Goal: Task Accomplishment & Management: Complete application form

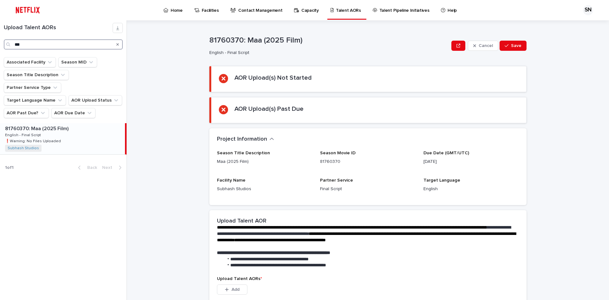
drag, startPoint x: 30, startPoint y: 44, endPoint x: 0, endPoint y: 43, distance: 29.5
click at [0, 43] on div "Upload Talent AORs ***" at bounding box center [63, 36] width 127 height 27
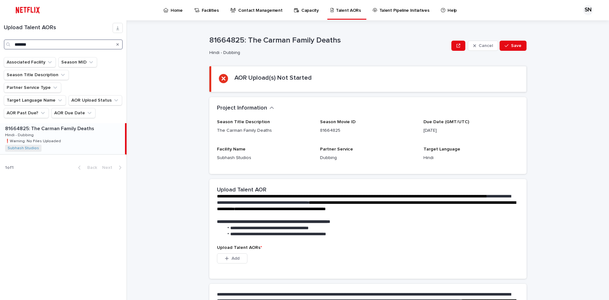
type input "*******"
click at [54, 124] on div "81664825: The [PERSON_NAME] Family Deaths 81664825: The [PERSON_NAME] Family De…" at bounding box center [62, 138] width 125 height 31
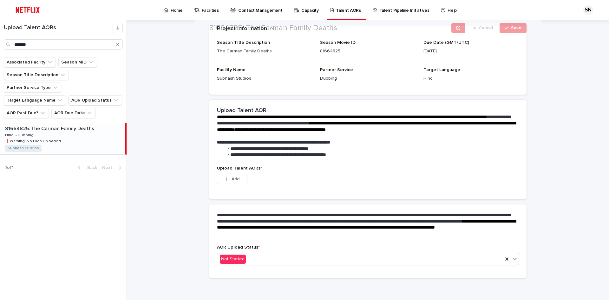
scroll to position [81, 0]
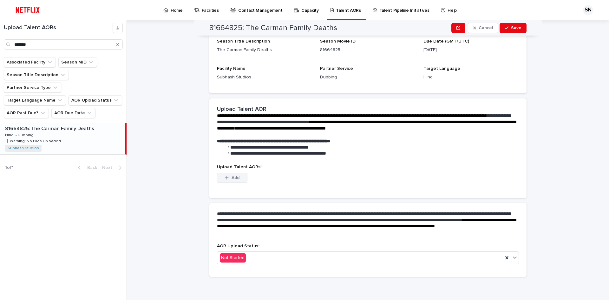
click at [233, 178] on span "Add" at bounding box center [236, 177] width 8 height 4
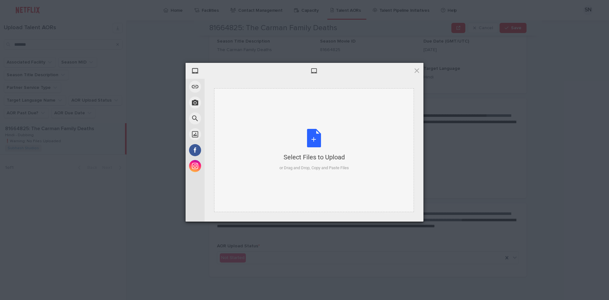
click at [309, 136] on div "Select Files to Upload or Drag and Drop, Copy and Paste Files" at bounding box center [313, 150] width 69 height 42
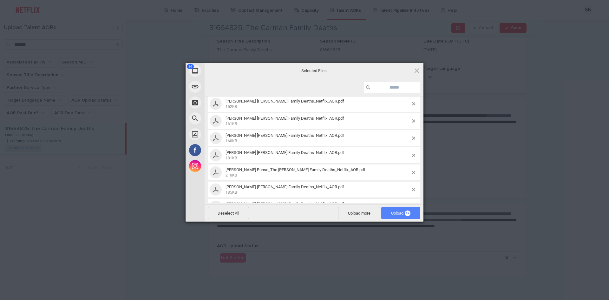
click at [398, 209] on span "Upload 19" at bounding box center [400, 213] width 39 height 12
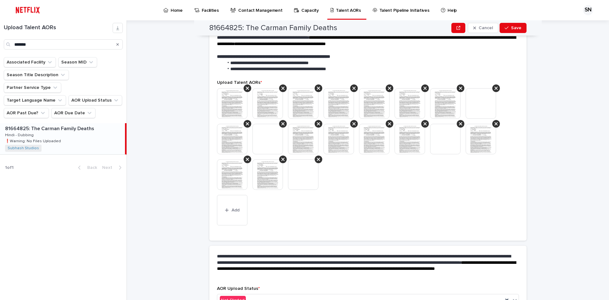
scroll to position [176, 0]
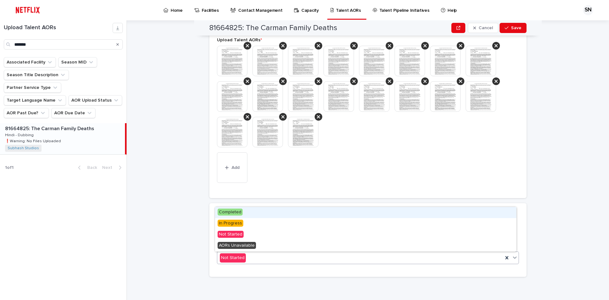
click at [263, 260] on div "Not Started" at bounding box center [360, 258] width 286 height 10
click at [244, 211] on div "Completed" at bounding box center [365, 212] width 301 height 11
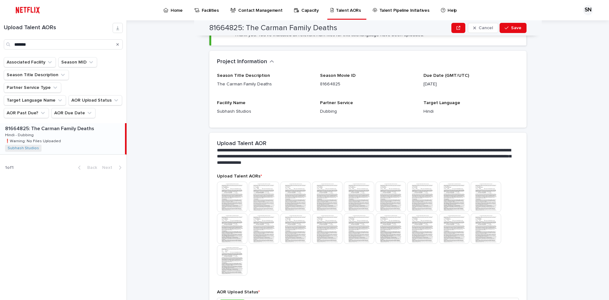
scroll to position [0, 0]
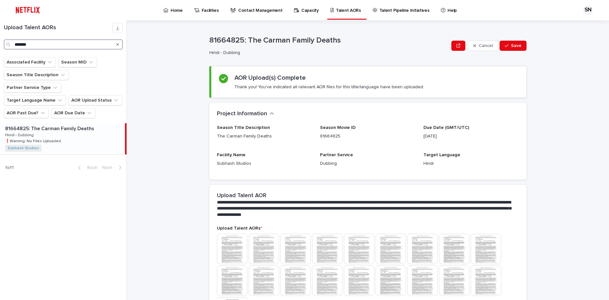
drag, startPoint x: 32, startPoint y: 43, endPoint x: 0, endPoint y: 43, distance: 32.4
click at [0, 43] on div "Upload Talent AORs *******" at bounding box center [63, 36] width 127 height 27
click at [49, 126] on p at bounding box center [63, 129] width 117 height 6
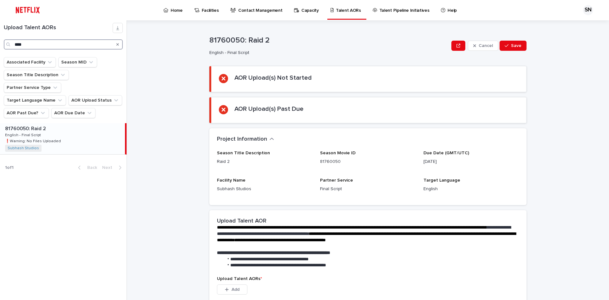
click at [30, 46] on input "****" at bounding box center [63, 44] width 119 height 10
drag, startPoint x: 28, startPoint y: 43, endPoint x: 0, endPoint y: 43, distance: 27.9
click at [0, 43] on div "Upload Talent AORs ****" at bounding box center [63, 36] width 127 height 27
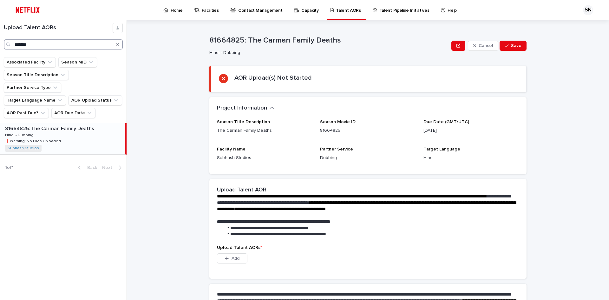
type input "*******"
click at [28, 132] on p "Hindi - Dubbing" at bounding box center [20, 135] width 30 height 6
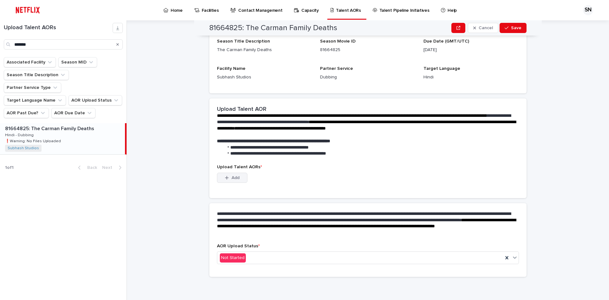
click at [228, 174] on button "Add" at bounding box center [232, 178] width 30 height 10
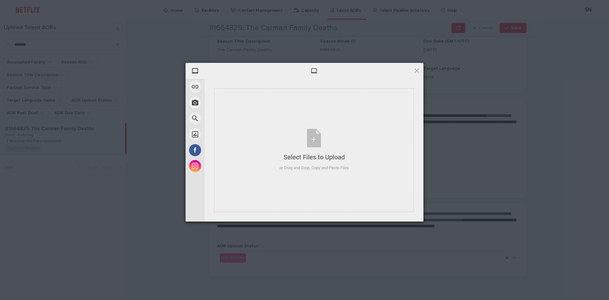
click at [129, 187] on div "My Device Link (URL) Take Photo Web Search Unsplash Facebook Instagram Select F…" at bounding box center [304, 150] width 609 height 300
click at [413, 68] on div at bounding box center [314, 71] width 219 height 16
click at [415, 69] on span at bounding box center [416, 70] width 7 height 7
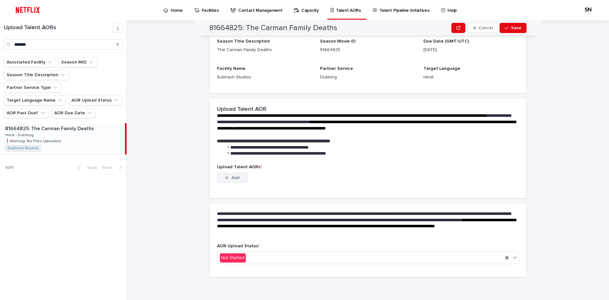
drag, startPoint x: 239, startPoint y: 179, endPoint x: 237, endPoint y: 176, distance: 3.7
click at [238, 179] on button "Add" at bounding box center [232, 178] width 30 height 10
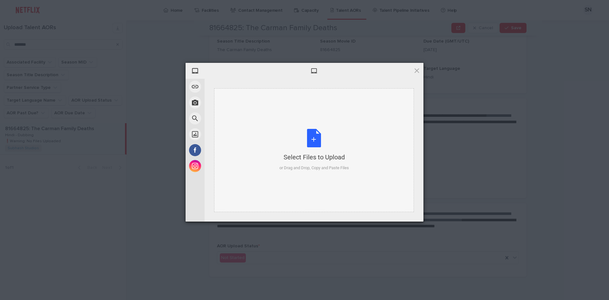
click at [311, 139] on div "Select Files to Upload or Drag and Drop, Copy and Paste Files" at bounding box center [313, 150] width 69 height 42
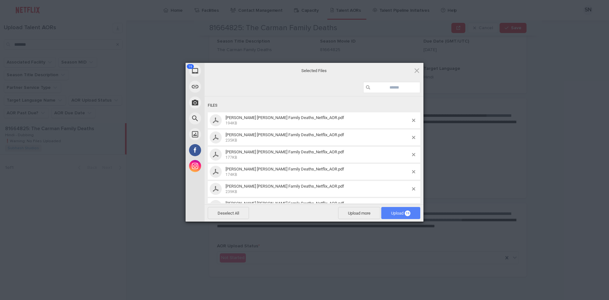
click at [391, 213] on span "Upload 19" at bounding box center [400, 213] width 19 height 5
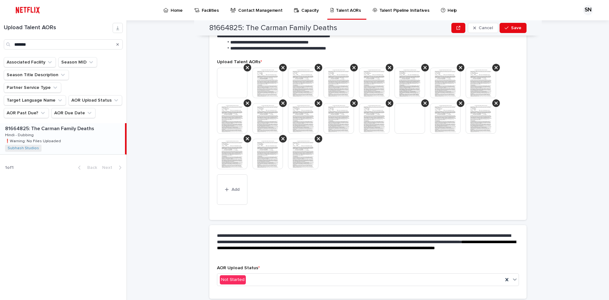
scroll to position [176, 0]
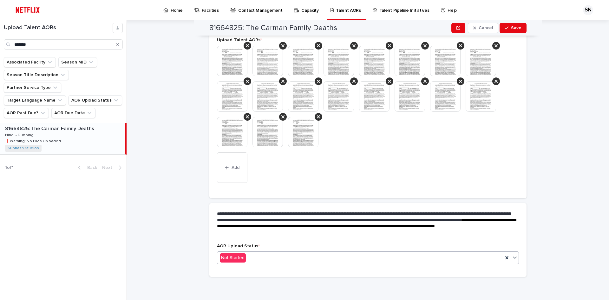
click at [266, 258] on div "Not Started" at bounding box center [360, 258] width 286 height 10
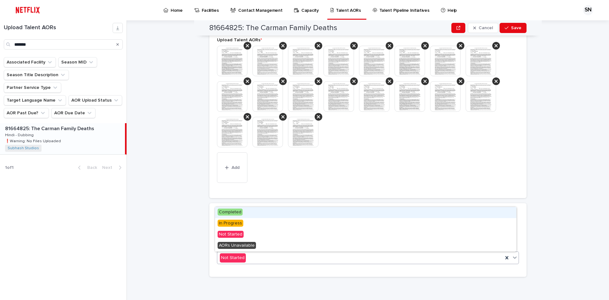
click at [257, 213] on div "Completed" at bounding box center [365, 212] width 301 height 11
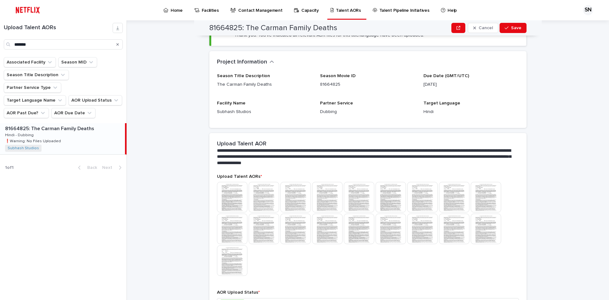
scroll to position [3, 0]
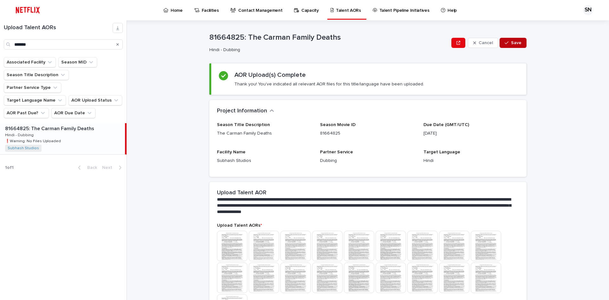
click at [513, 43] on span "Save" at bounding box center [516, 43] width 10 height 4
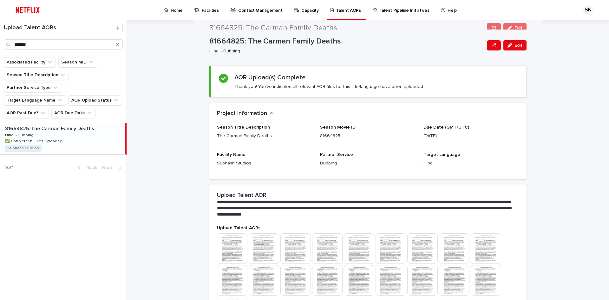
scroll to position [0, 0]
click at [118, 44] on icon "Search" at bounding box center [117, 44] width 3 height 3
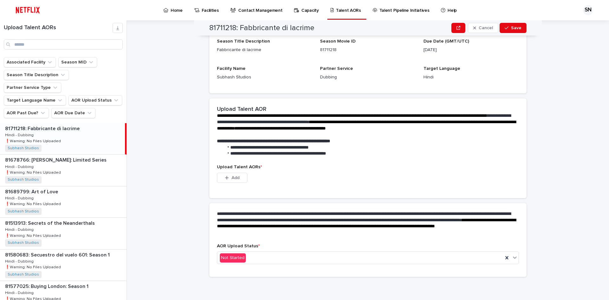
scroll to position [48, 0]
